Goal: Navigation & Orientation: Find specific page/section

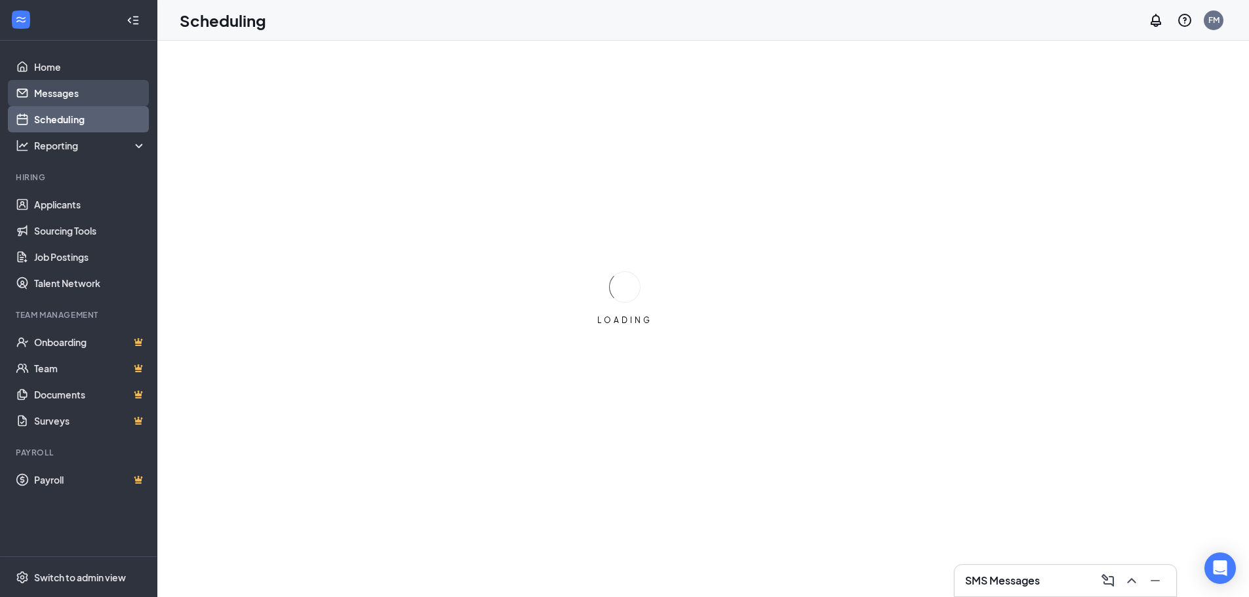
click at [45, 94] on link "Messages" at bounding box center [90, 93] width 112 height 26
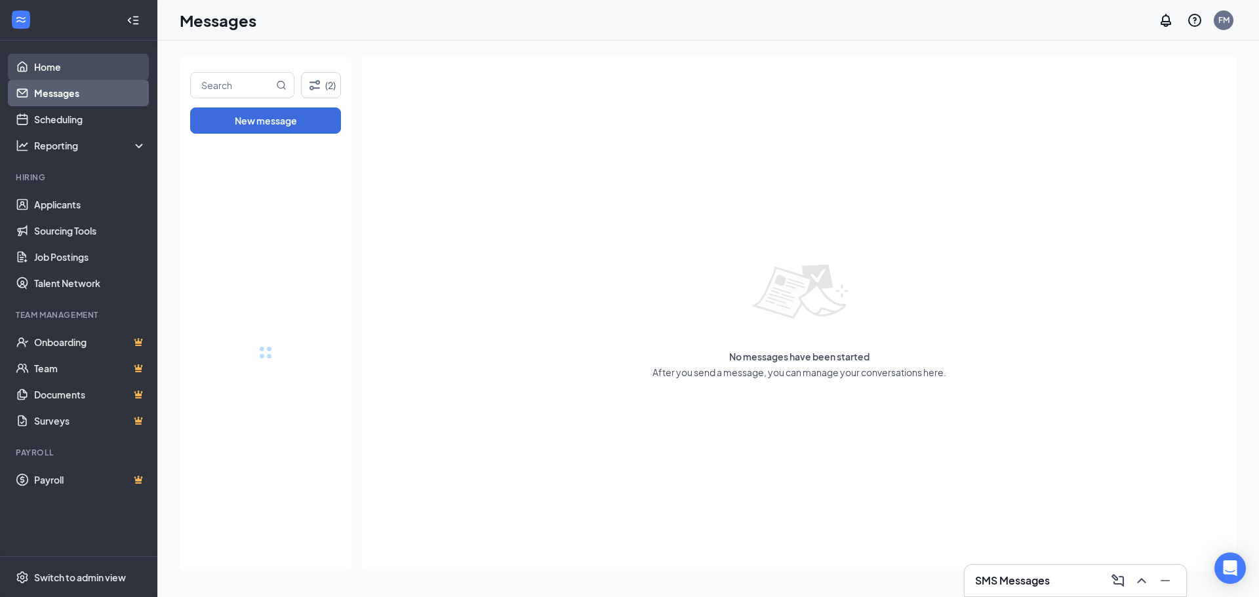
click at [34, 66] on link "Home" at bounding box center [90, 67] width 112 height 26
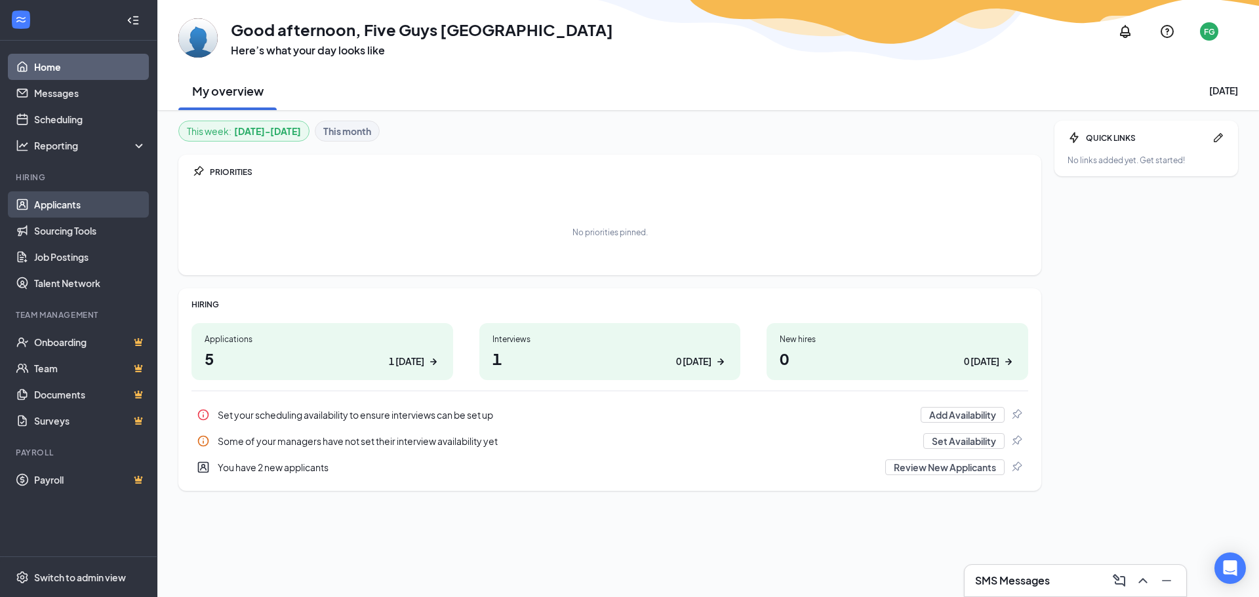
click at [41, 206] on link "Applicants" at bounding box center [90, 204] width 112 height 26
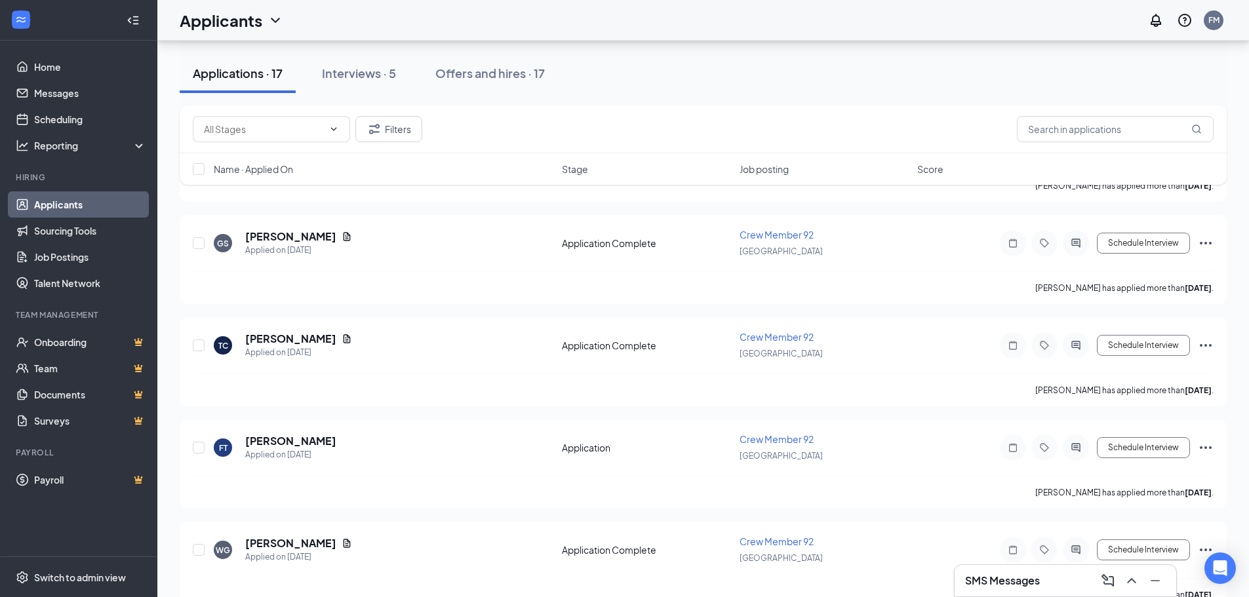
scroll to position [787, 0]
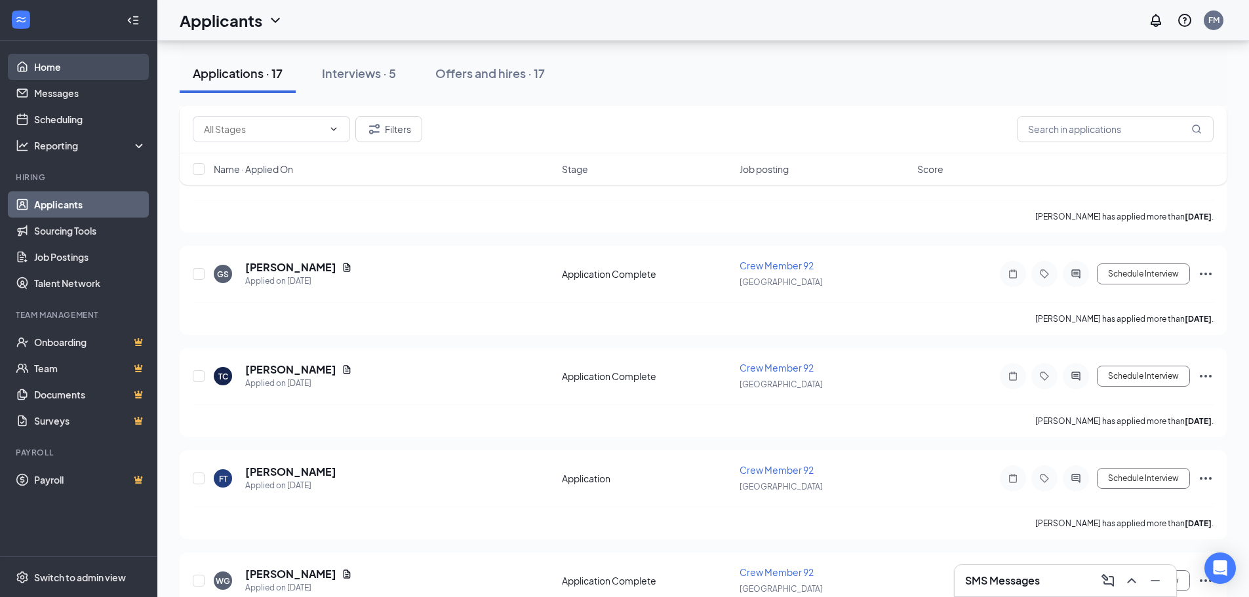
click at [49, 71] on link "Home" at bounding box center [90, 67] width 112 height 26
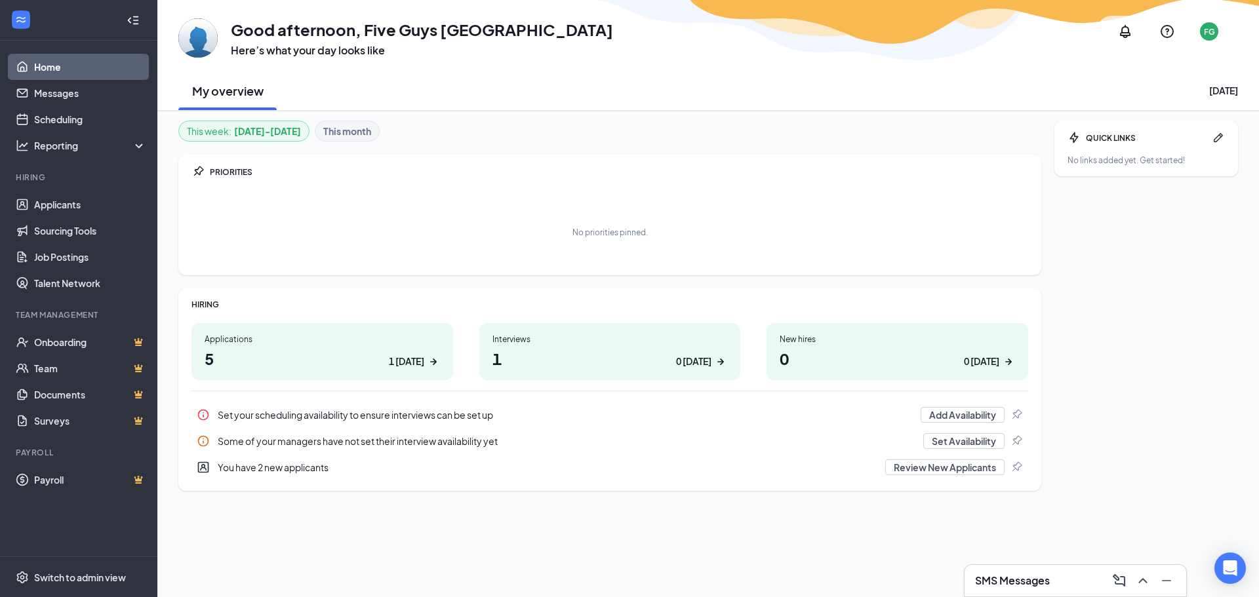
click at [303, 342] on div "Applications" at bounding box center [322, 339] width 235 height 11
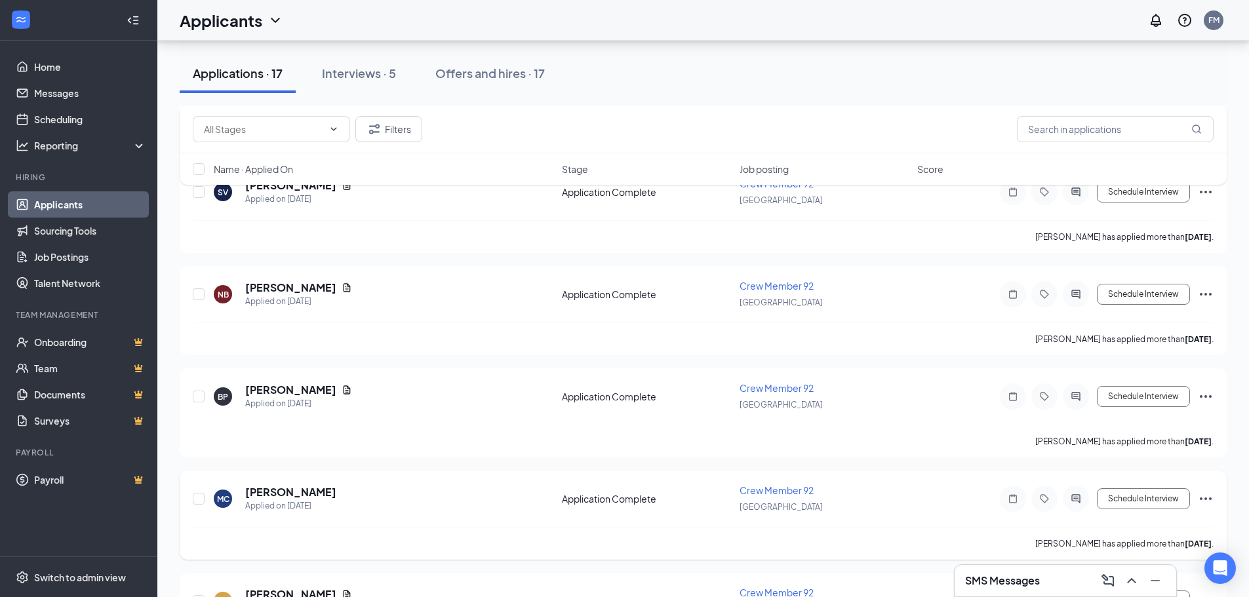
scroll to position [1461, 0]
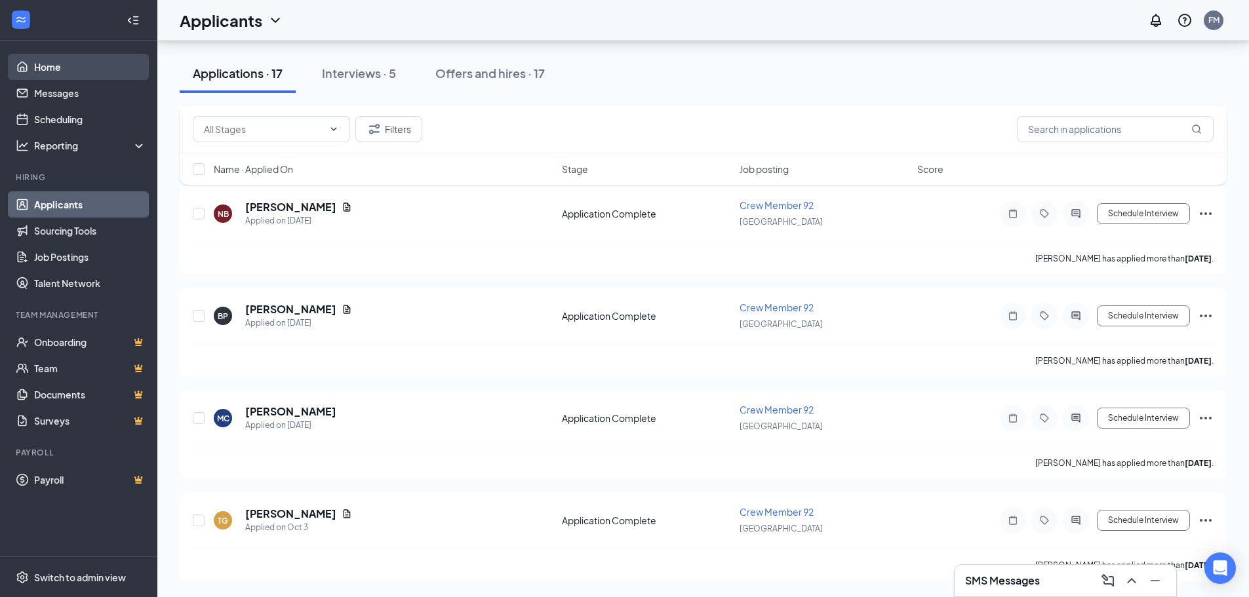
click at [49, 67] on link "Home" at bounding box center [90, 67] width 112 height 26
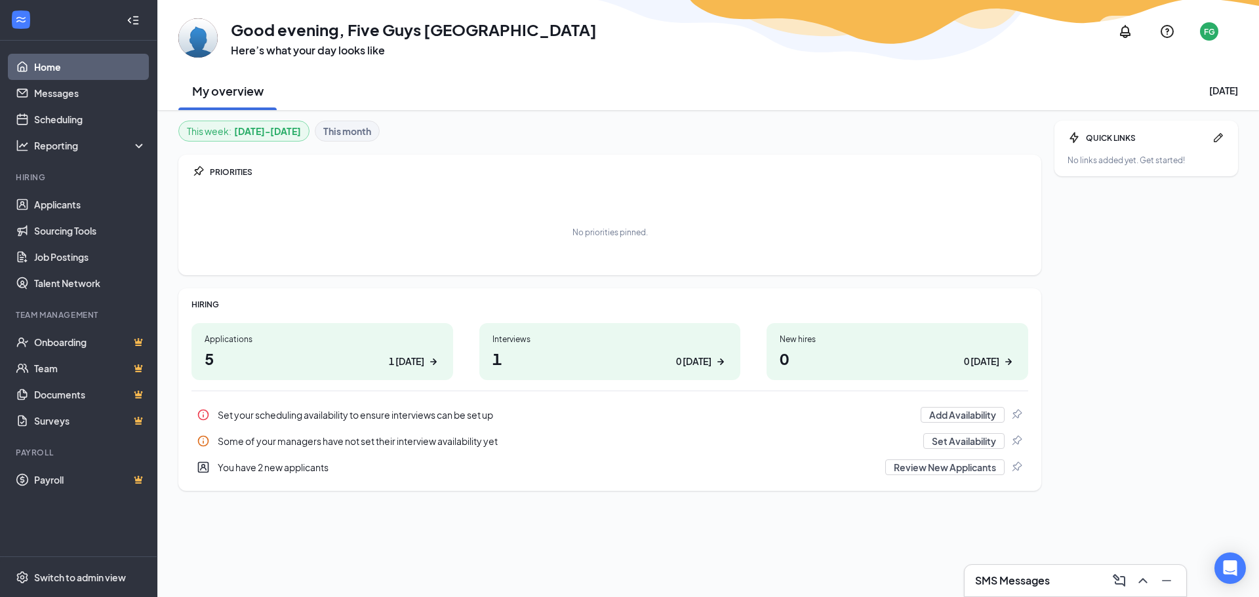
click at [629, 358] on h1 "1 0 [DATE]" at bounding box center [609, 358] width 235 height 22
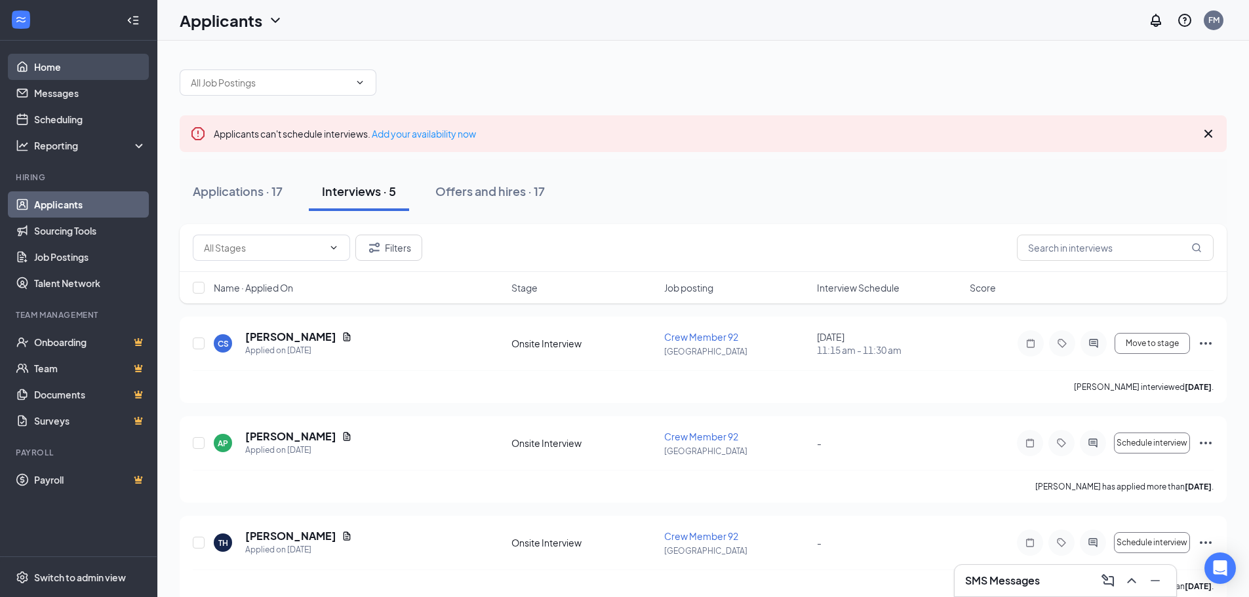
click at [49, 67] on link "Home" at bounding box center [90, 67] width 112 height 26
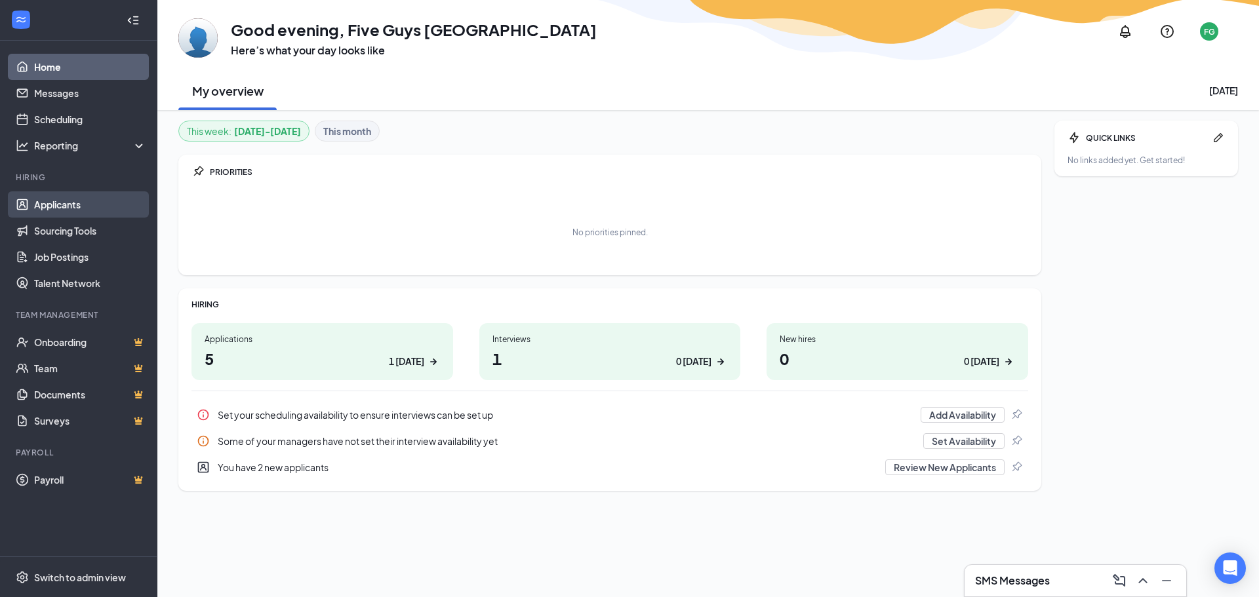
click at [61, 205] on link "Applicants" at bounding box center [90, 204] width 112 height 26
